Goal: Check status: Check status

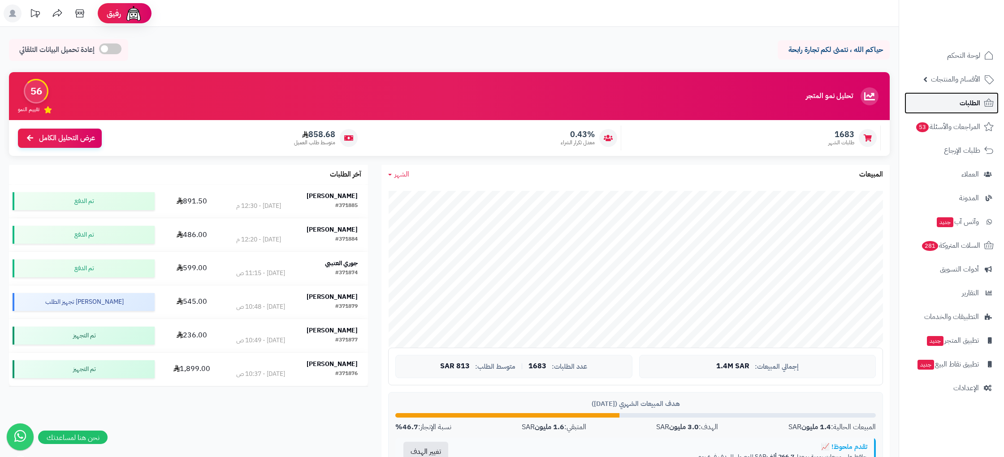
click at [970, 106] on span "الطلبات" at bounding box center [970, 103] width 21 height 13
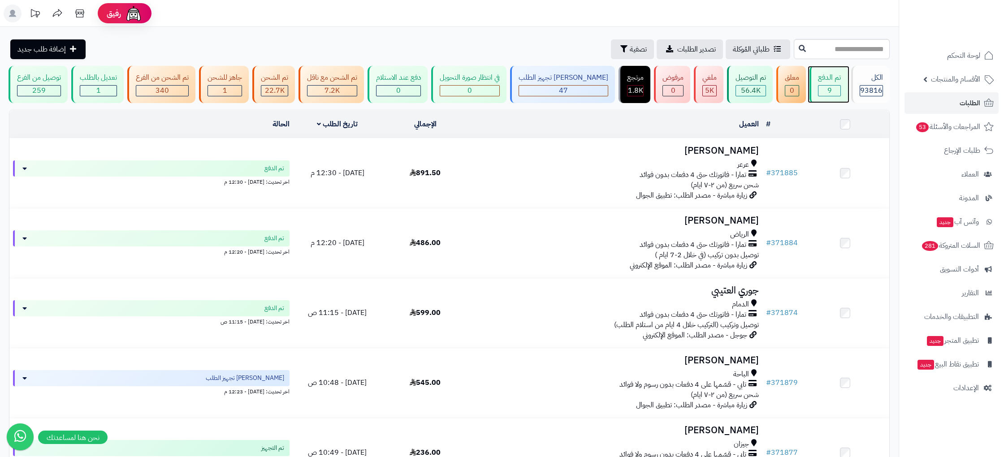
click at [823, 80] on div "تم الدفع" at bounding box center [829, 78] width 23 height 10
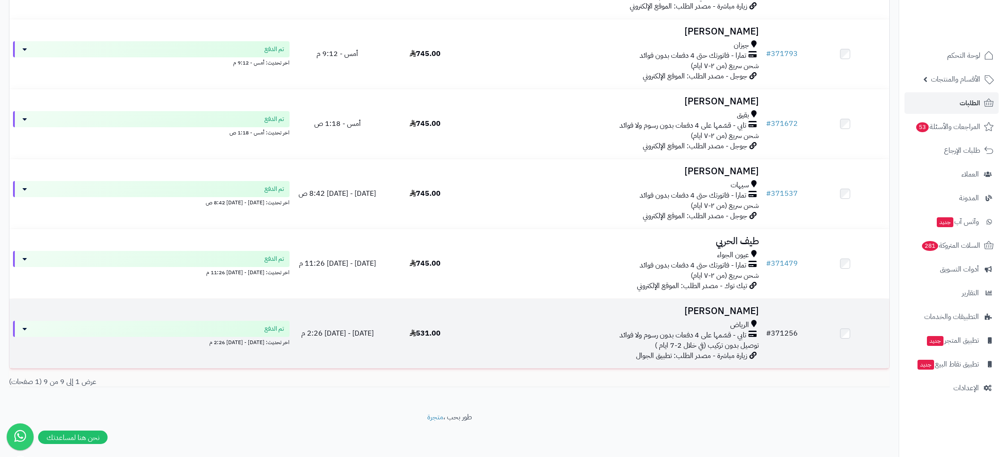
scroll to position [397, 0]
click at [779, 338] on link "# 371256" at bounding box center [782, 335] width 32 height 11
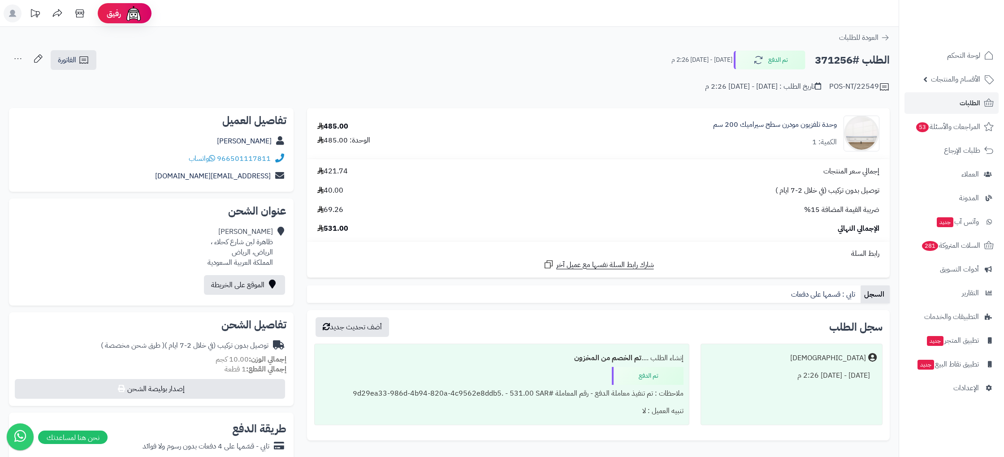
click at [828, 57] on h2 "الطلب #371256" at bounding box center [852, 60] width 75 height 18
copy h2 "371256"
click at [961, 52] on span "لوحة التحكم" at bounding box center [964, 55] width 33 height 13
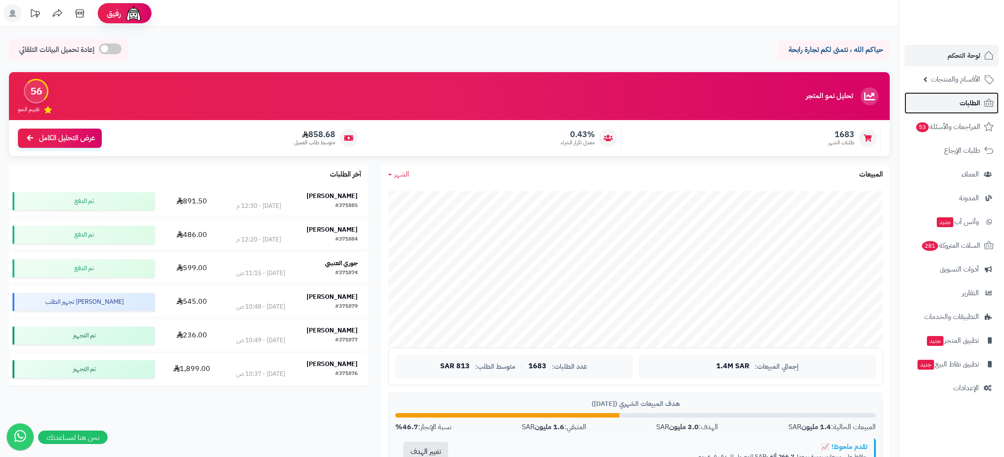
click at [978, 102] on span "الطلبات" at bounding box center [970, 103] width 21 height 13
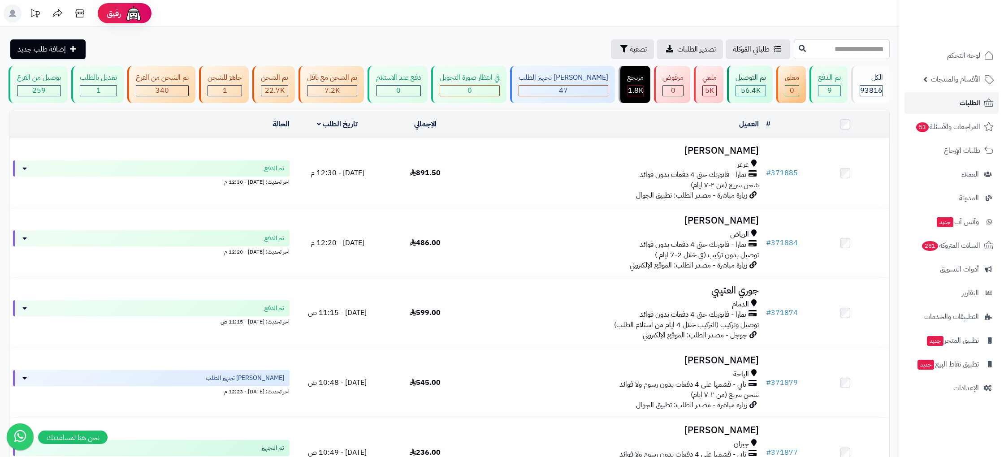
click at [978, 99] on span "الطلبات" at bounding box center [970, 103] width 21 height 13
click at [968, 56] on span "لوحة التحكم" at bounding box center [964, 55] width 33 height 13
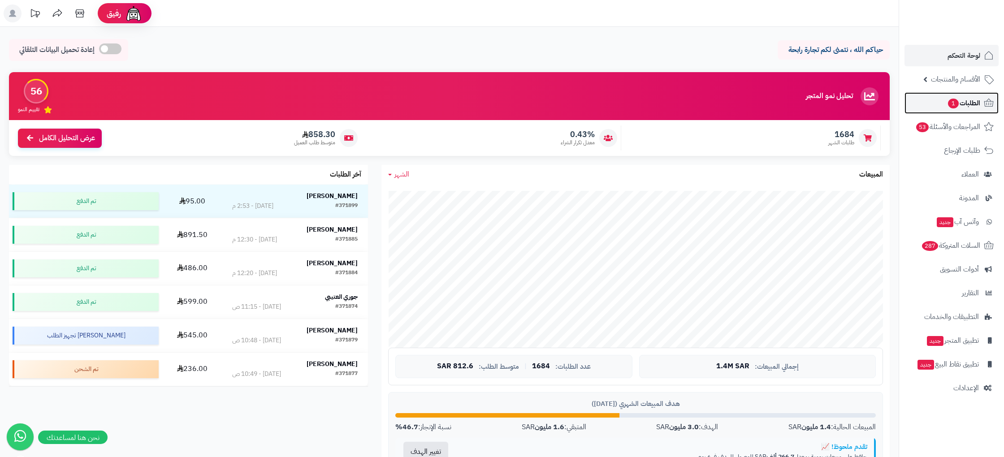
click at [966, 106] on span "الطلبات 1" at bounding box center [963, 103] width 33 height 13
